Goal: Find specific page/section: Find specific page/section

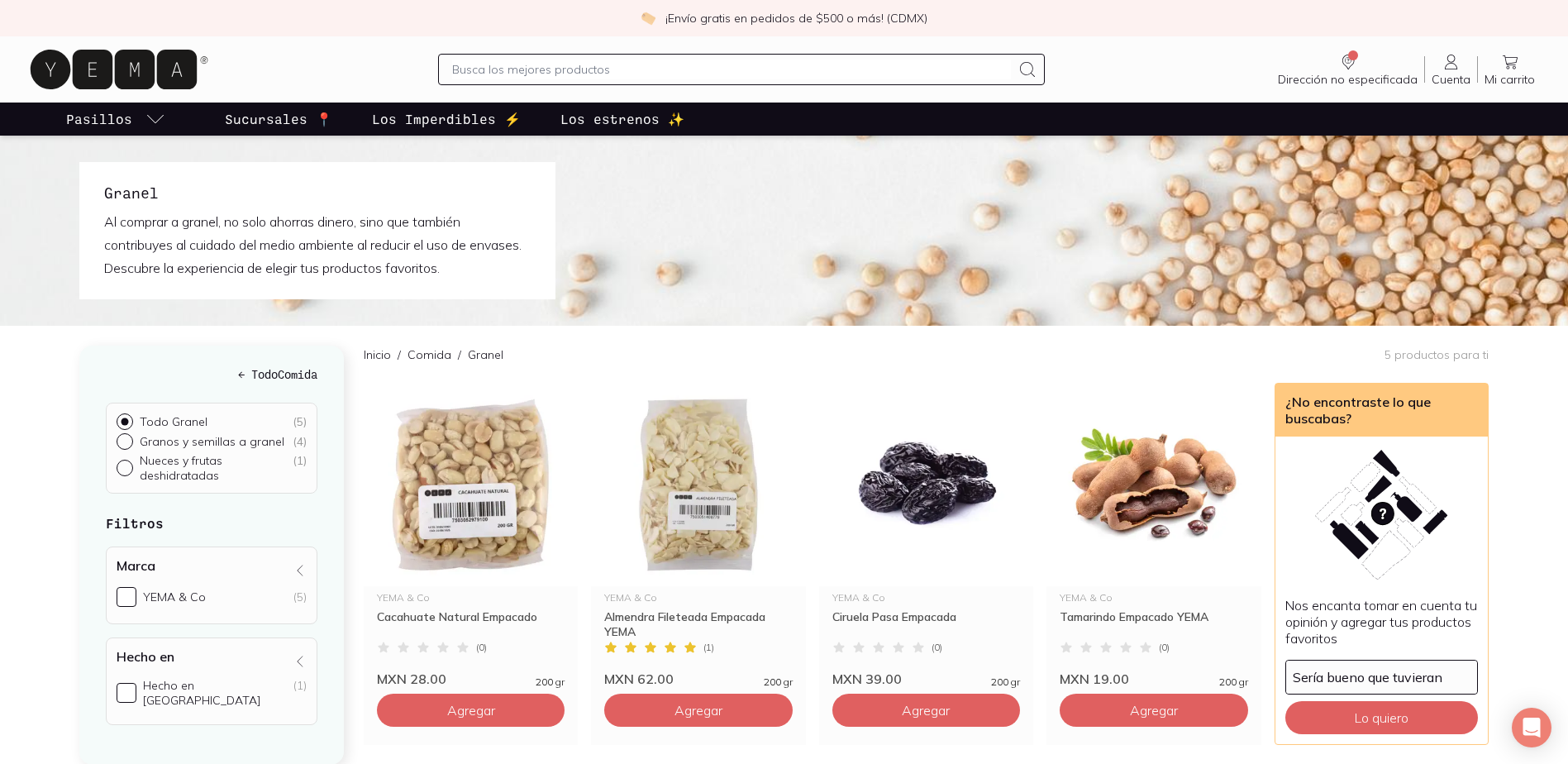
click at [126, 470] on input "Nueces y frutas deshidratadas ( 1 )" at bounding box center [123, 466] width 13 height 13
radio input "true"
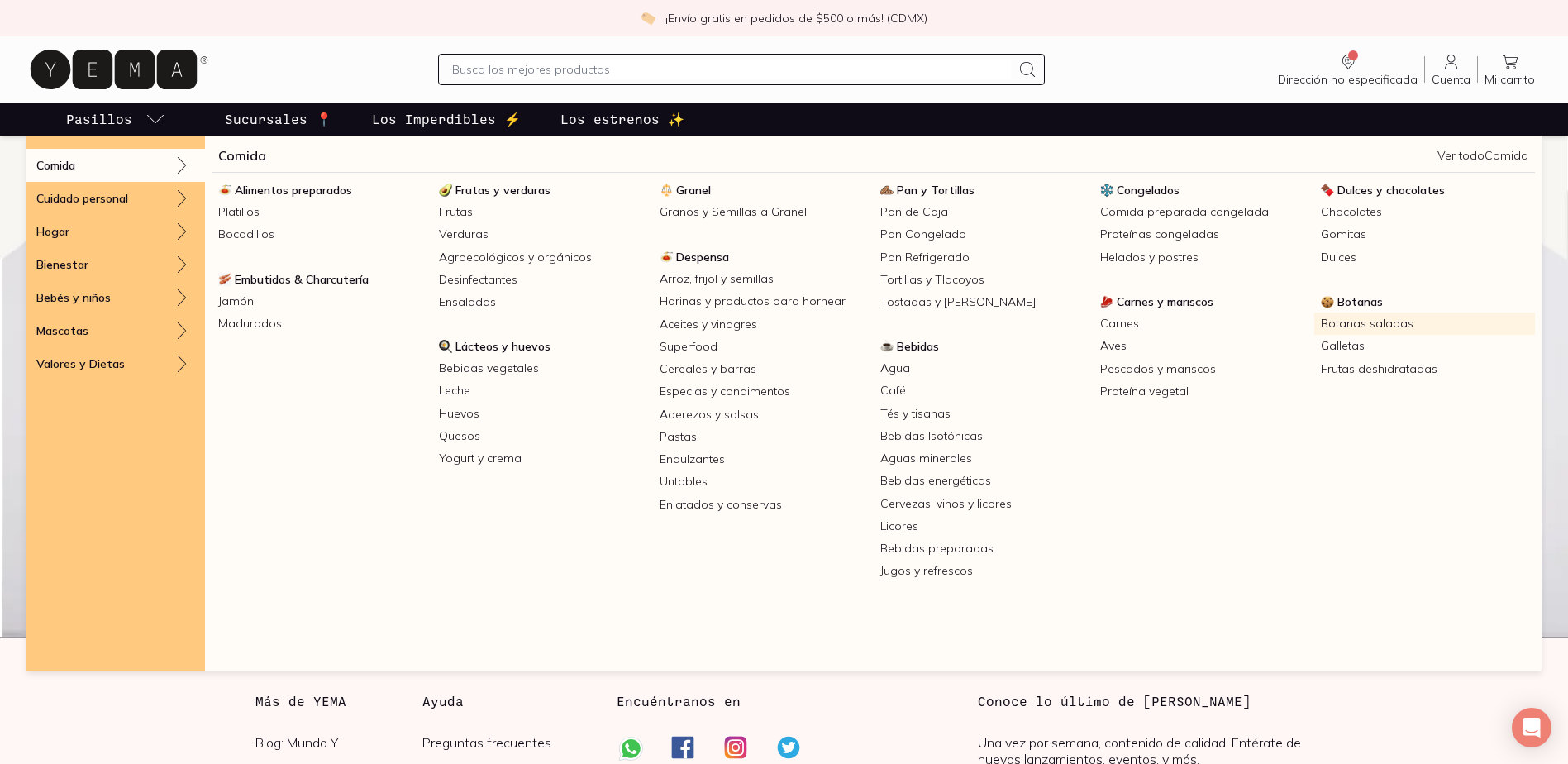
click at [1391, 318] on link "Botanas saladas" at bounding box center [1424, 323] width 221 height 22
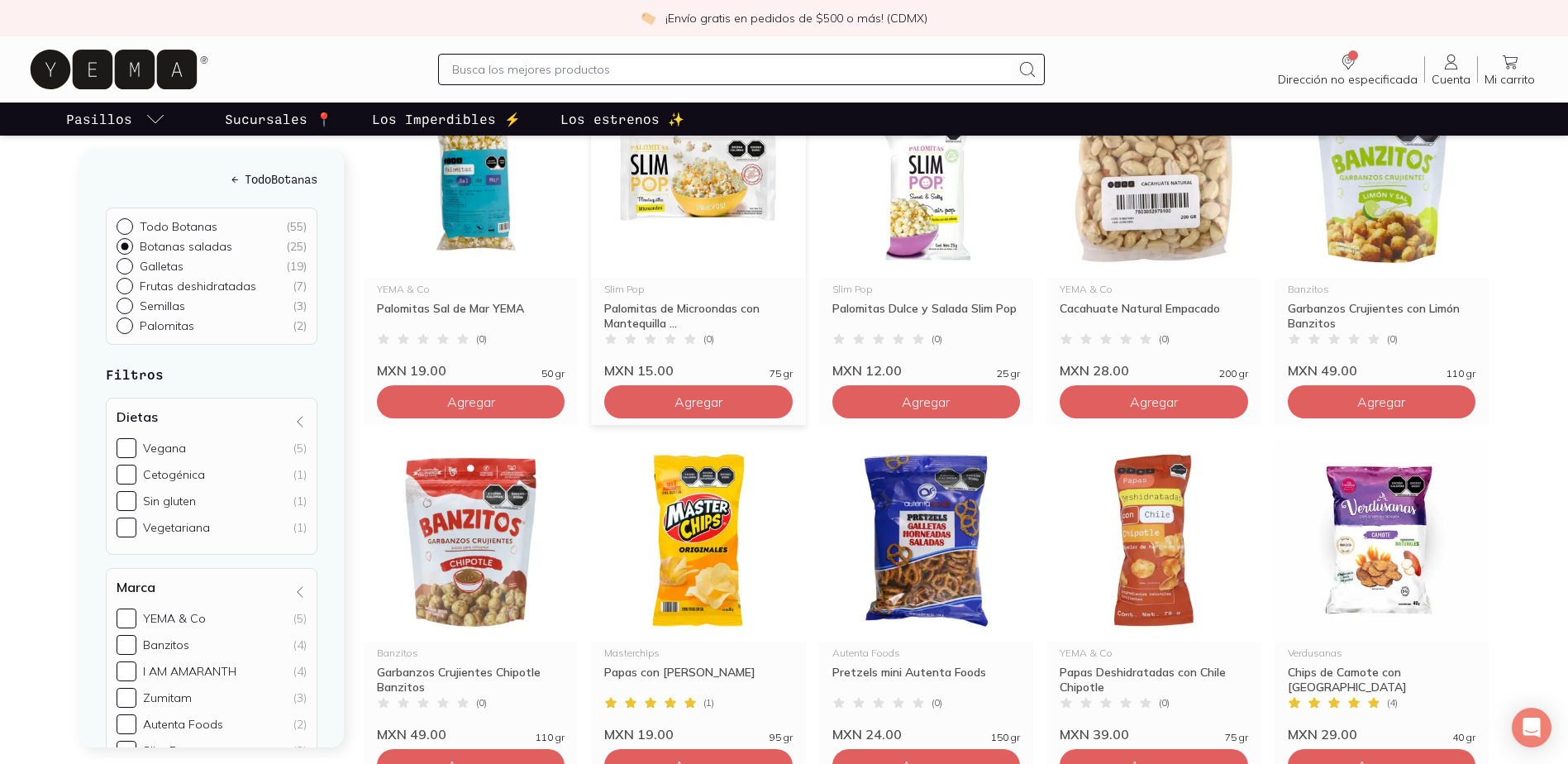
scroll to position [248, 0]
